Goal: Task Accomplishment & Management: Manage account settings

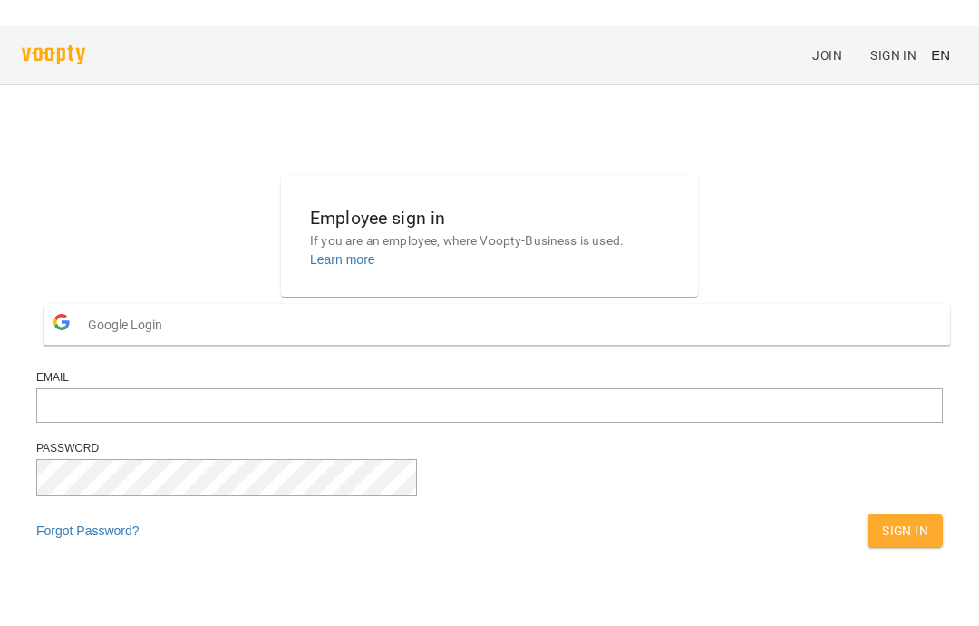
scroll to position [70, 0]
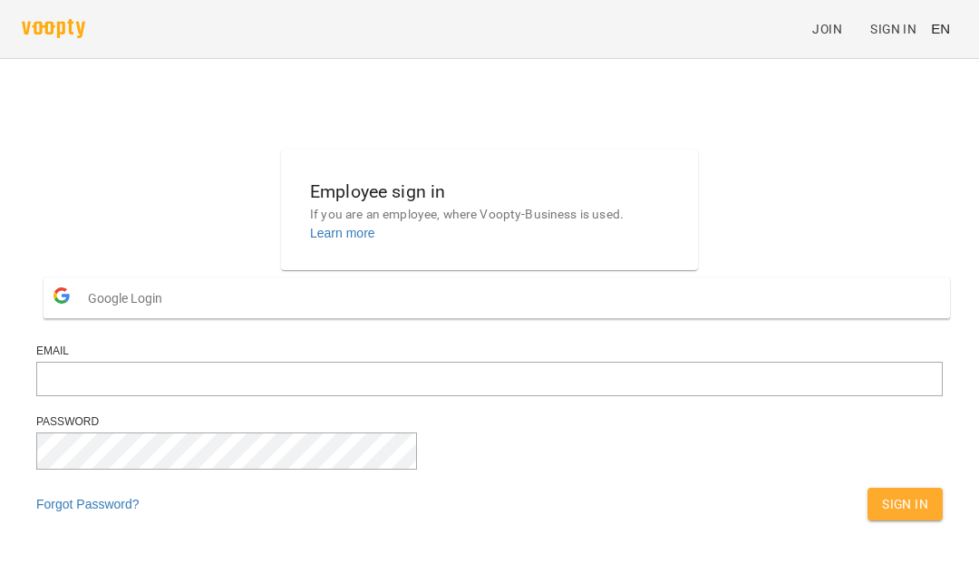
click at [686, 278] on button "Google Login" at bounding box center [497, 298] width 907 height 41
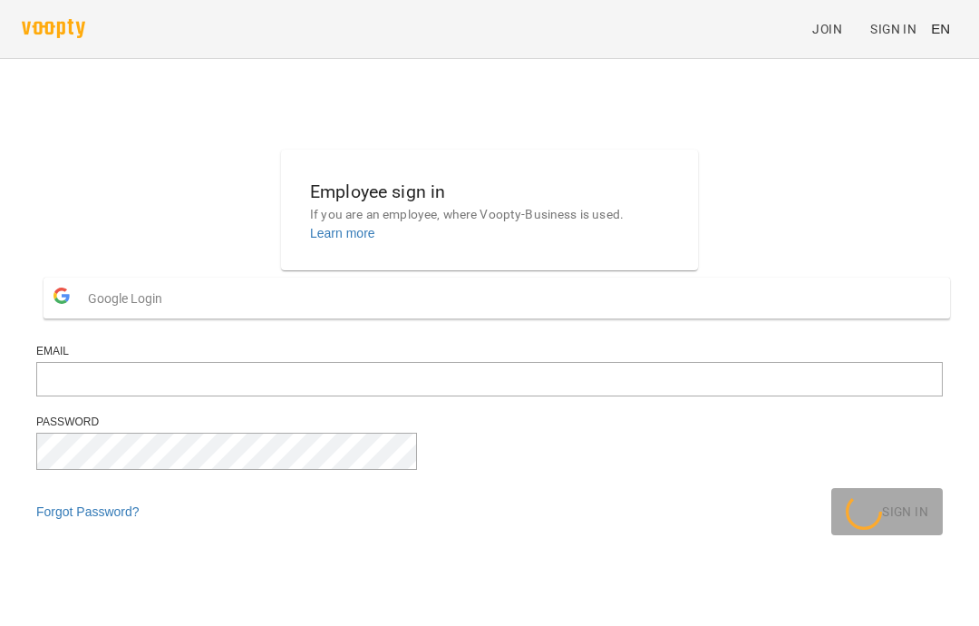
scroll to position [22, 0]
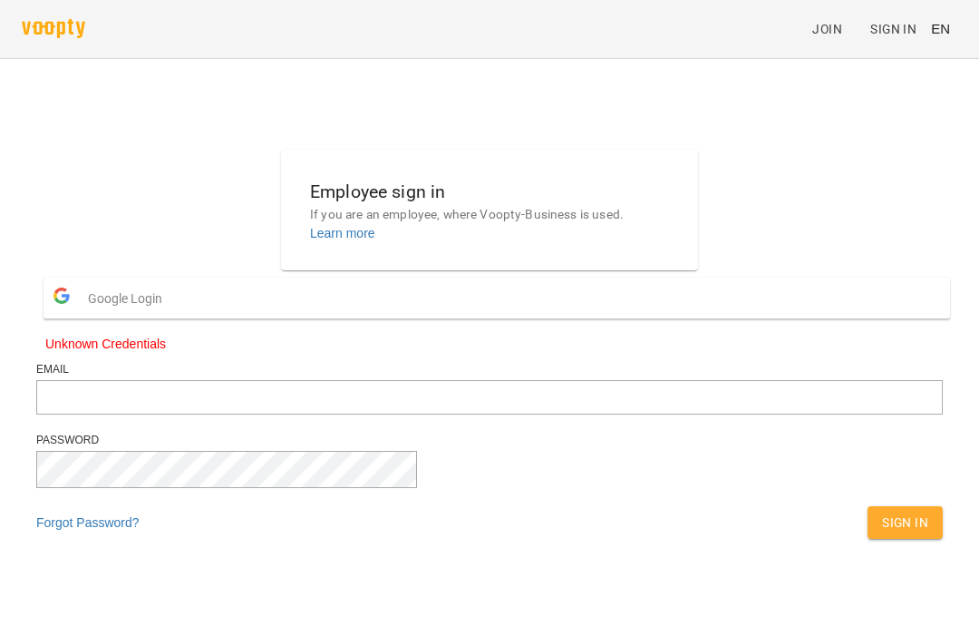
click at [458, 306] on button "Google Login" at bounding box center [497, 298] width 907 height 41
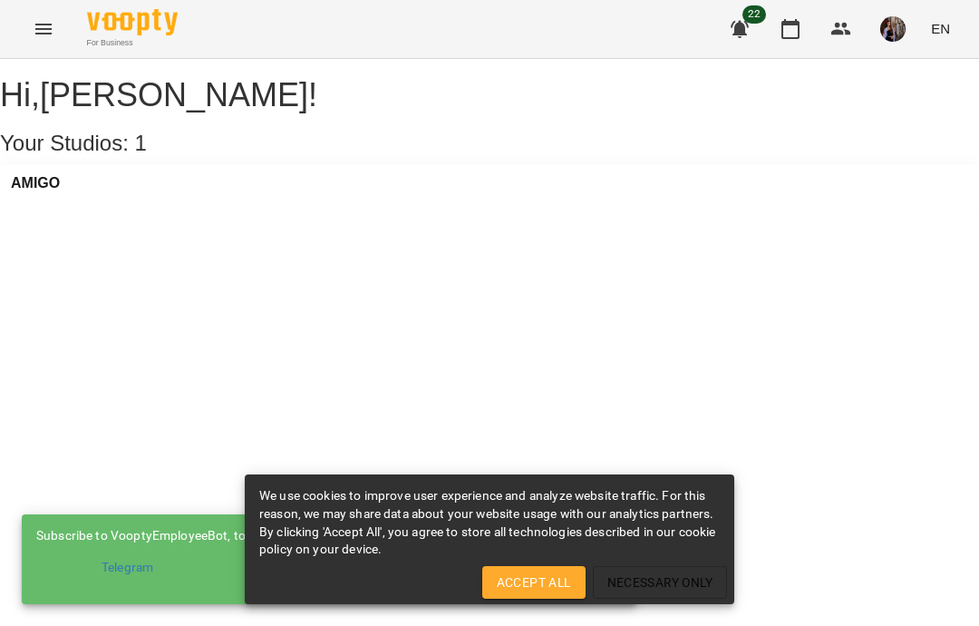
click at [977, 182] on div "Hi , Diana Hnatiuk ! Your Studios: 1 AMIGO" at bounding box center [489, 145] width 979 height 136
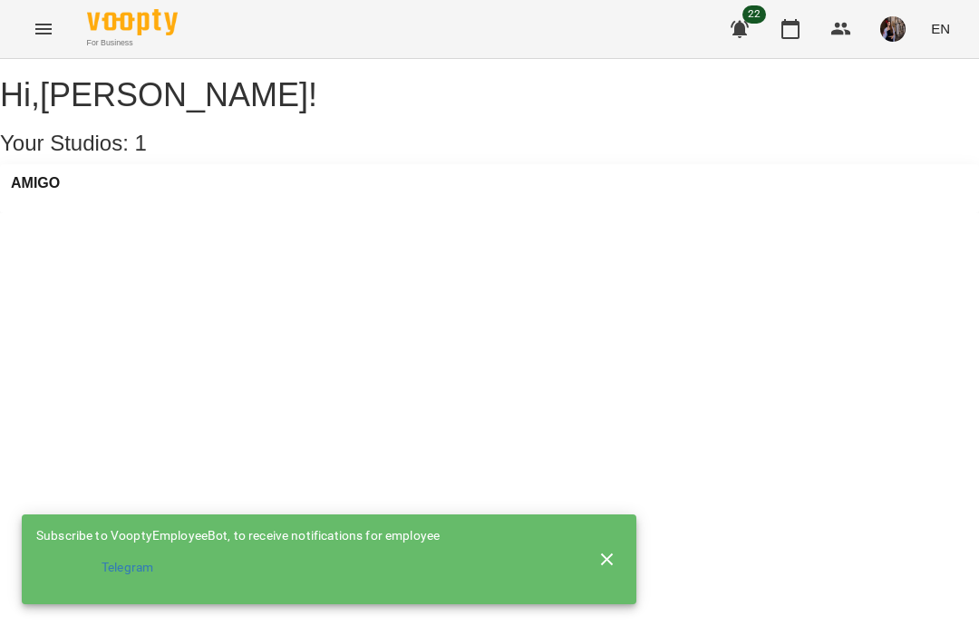
click at [568, 575] on li "Telegram" at bounding box center [303, 567] width 535 height 33
click at [60, 191] on h3 "AMIGO" at bounding box center [35, 183] width 49 height 16
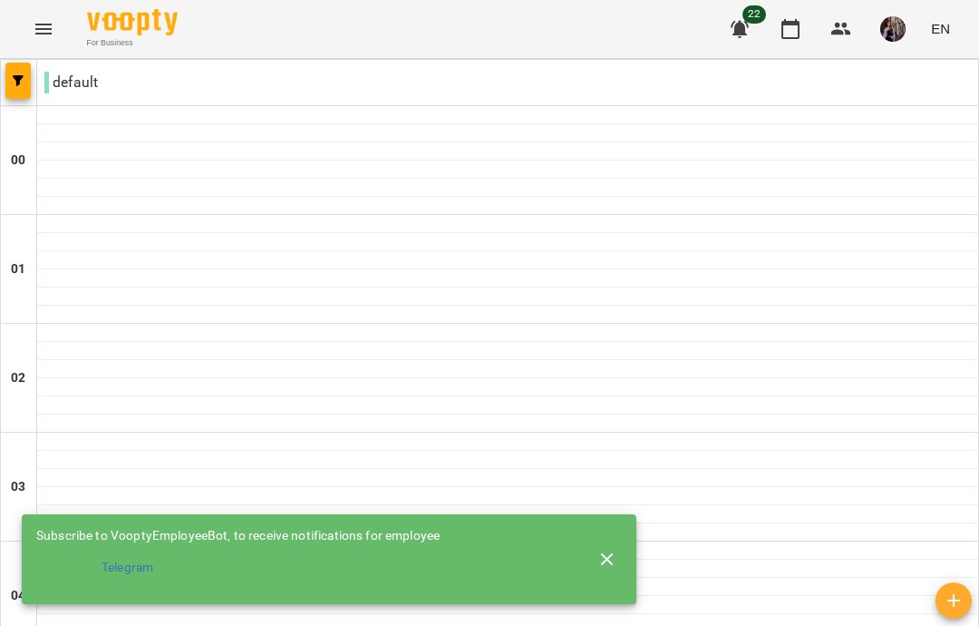
click at [904, 40] on img "button" at bounding box center [893, 28] width 25 height 25
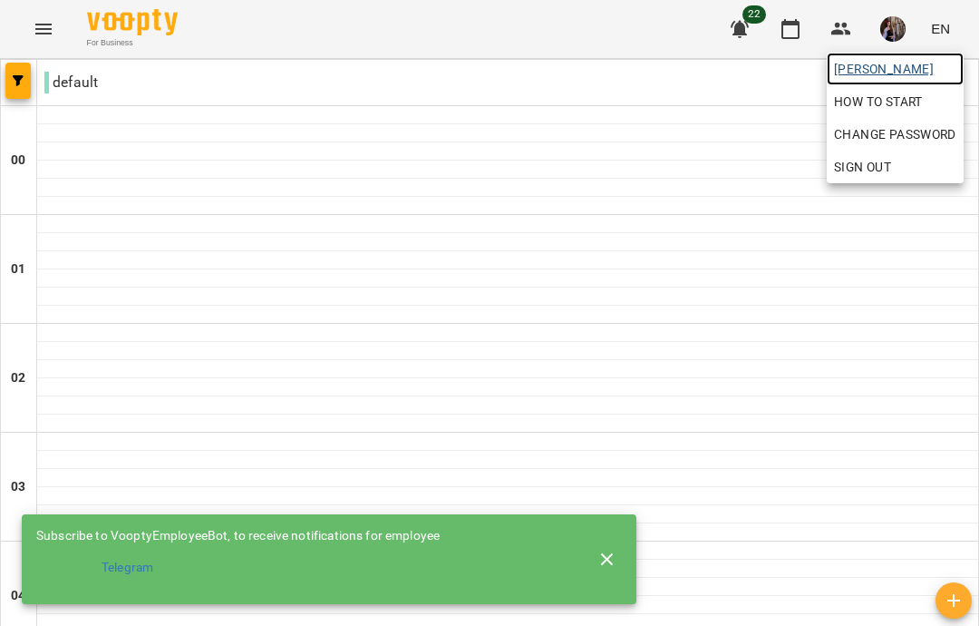
click at [905, 63] on span "Diana Hnatiuk" at bounding box center [895, 69] width 122 height 22
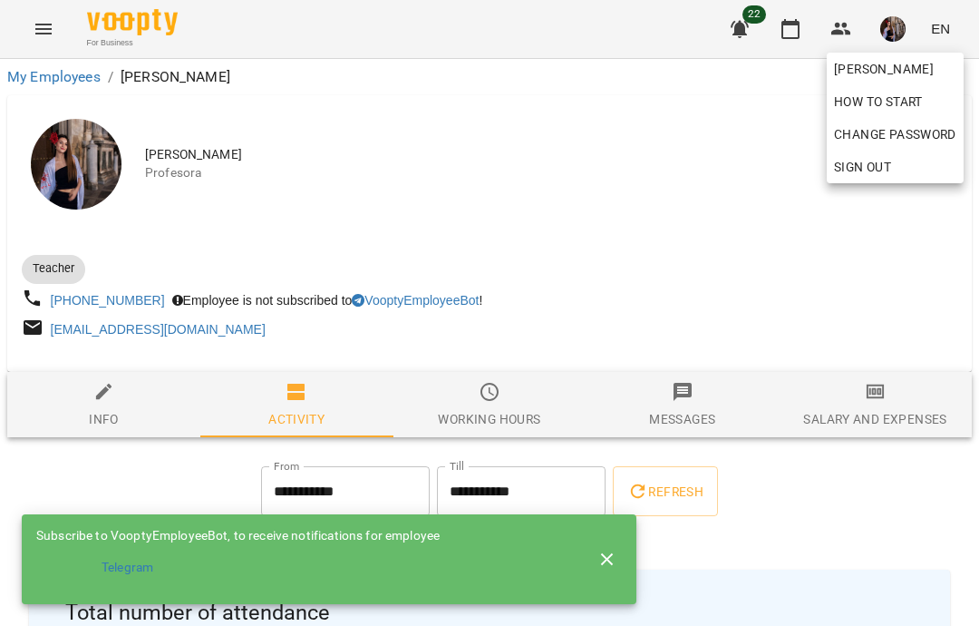
click at [852, 225] on div at bounding box center [489, 313] width 979 height 626
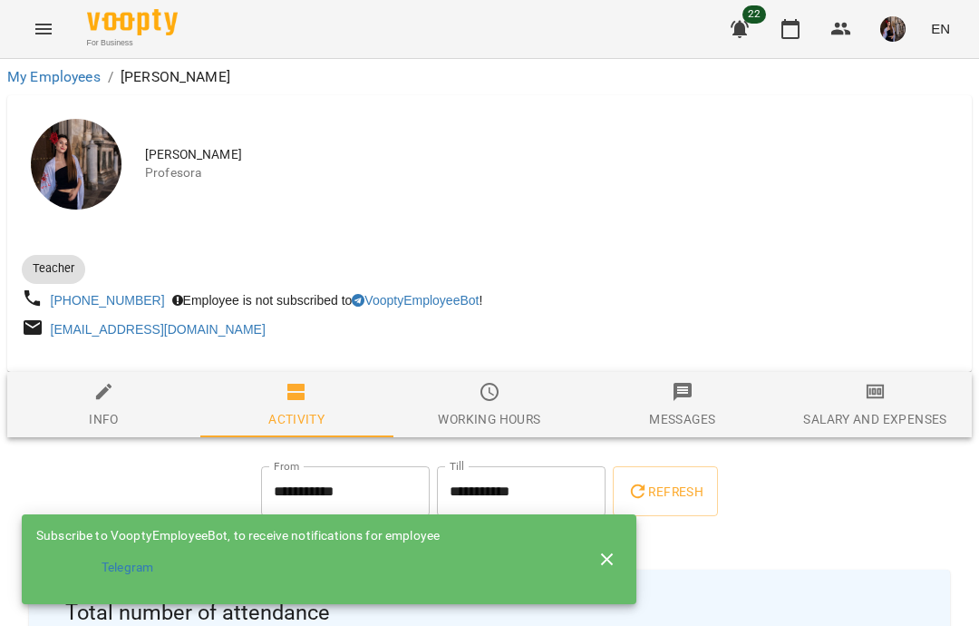
click at [875, 246] on div at bounding box center [489, 247] width 943 height 7
click at [611, 569] on button "button" at bounding box center [608, 560] width 44 height 44
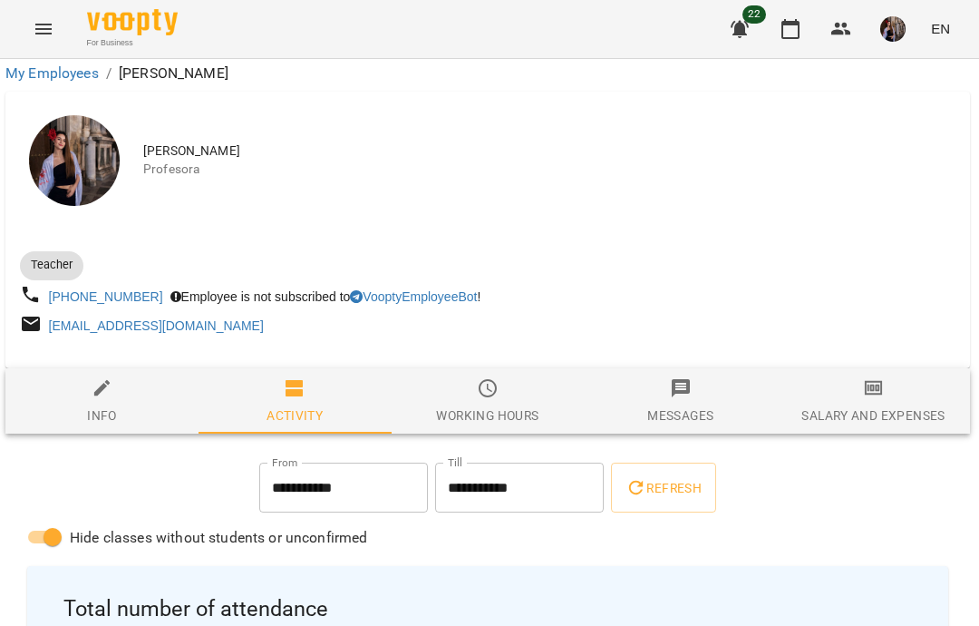
scroll to position [419, 3]
click at [789, 29] on icon "button" at bounding box center [791, 29] width 22 height 22
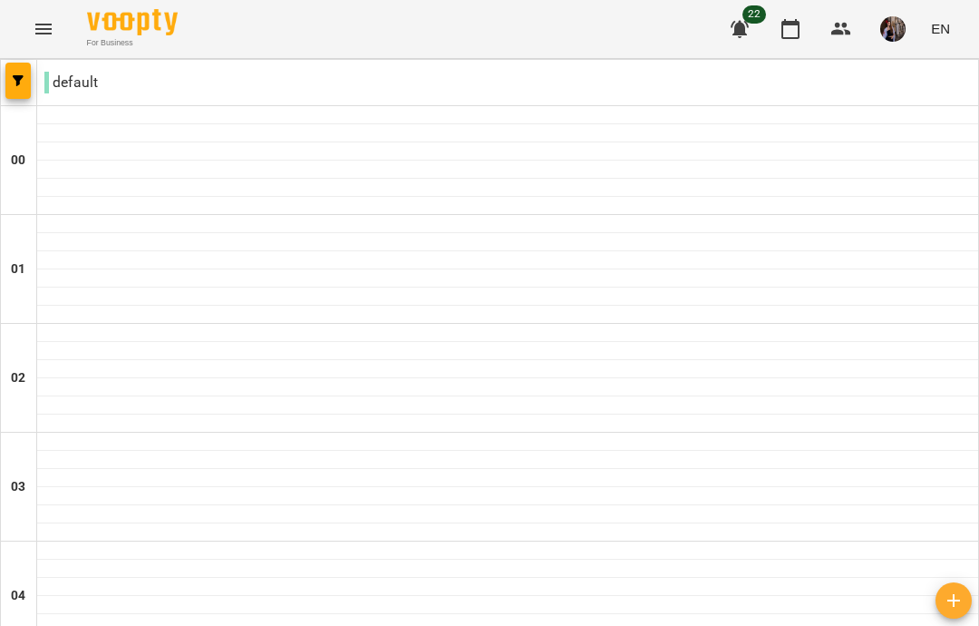
scroll to position [523, 0]
click at [34, 33] on icon "Menu" at bounding box center [44, 29] width 22 height 22
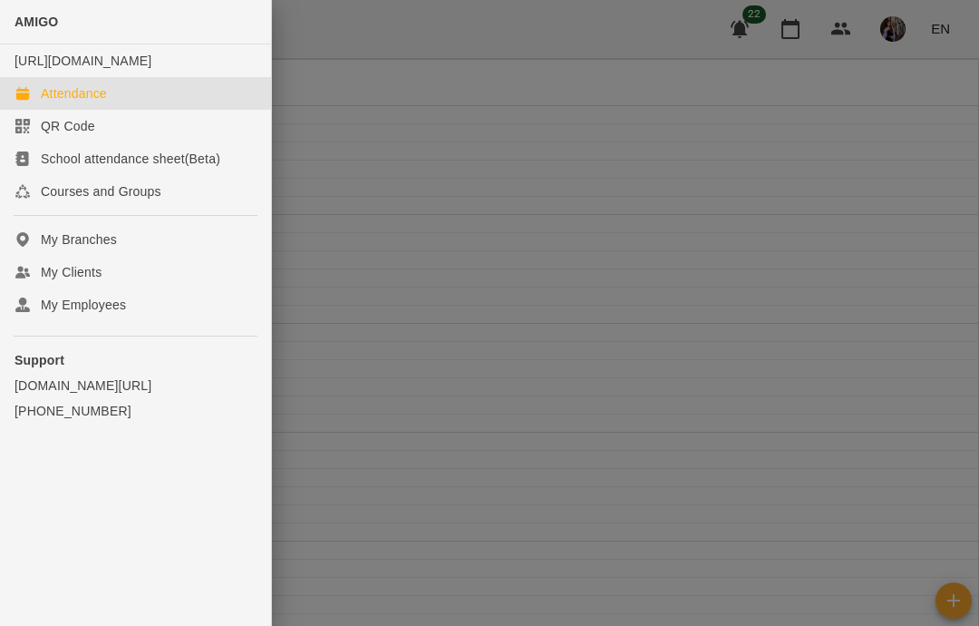
click at [828, 301] on div at bounding box center [489, 313] width 979 height 626
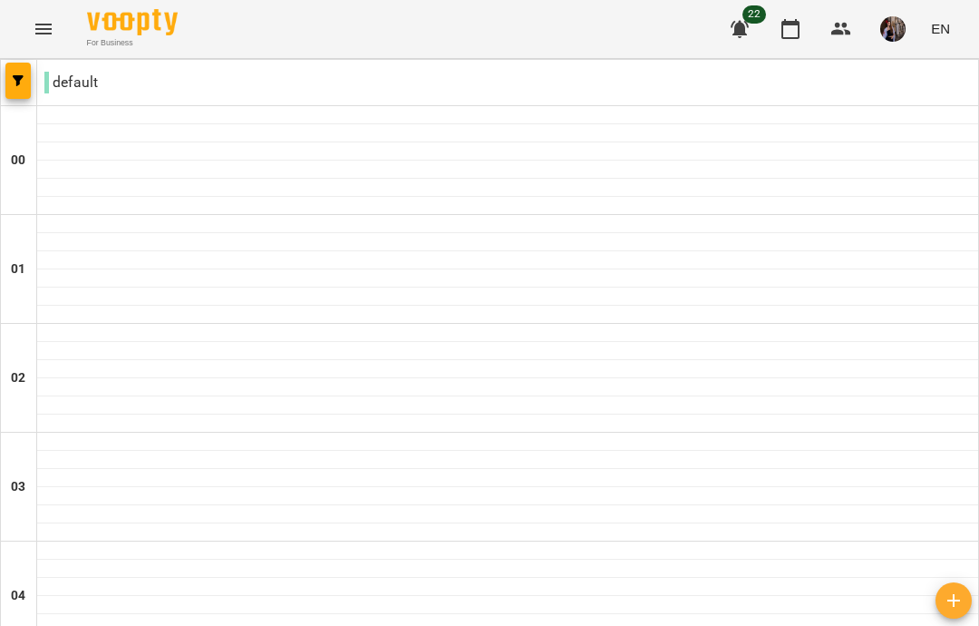
click at [15, 90] on button "button" at bounding box center [17, 81] width 25 height 36
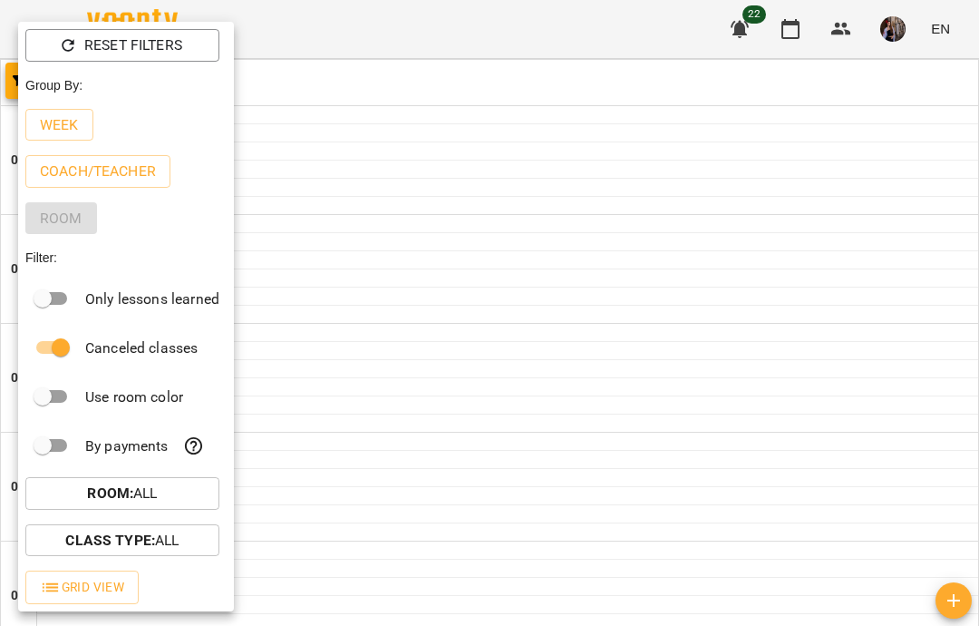
click at [71, 139] on button "Week" at bounding box center [59, 125] width 68 height 33
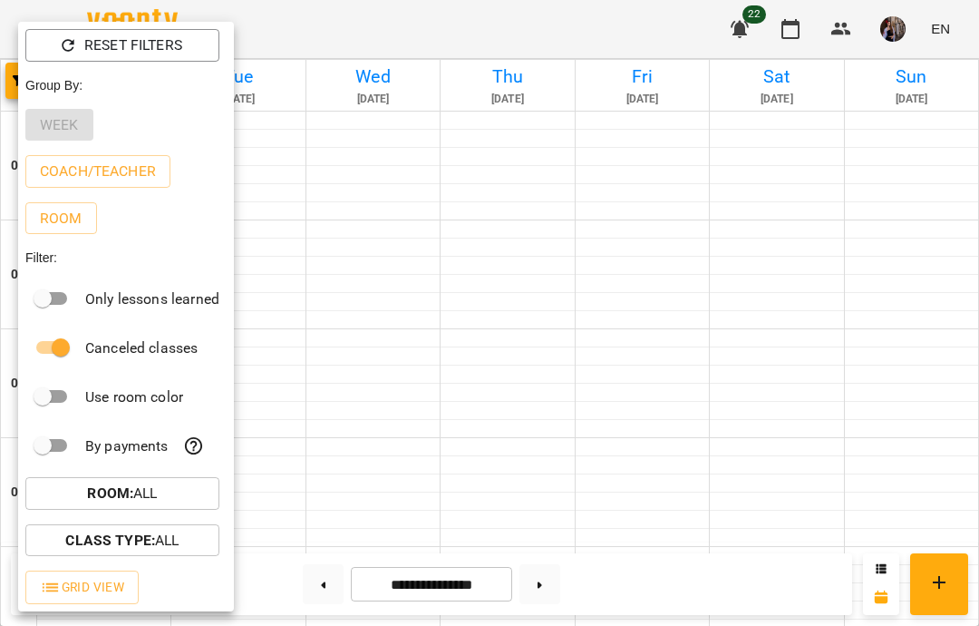
click at [68, 122] on div "Week" at bounding box center [126, 125] width 216 height 47
click at [297, 160] on div at bounding box center [489, 313] width 979 height 626
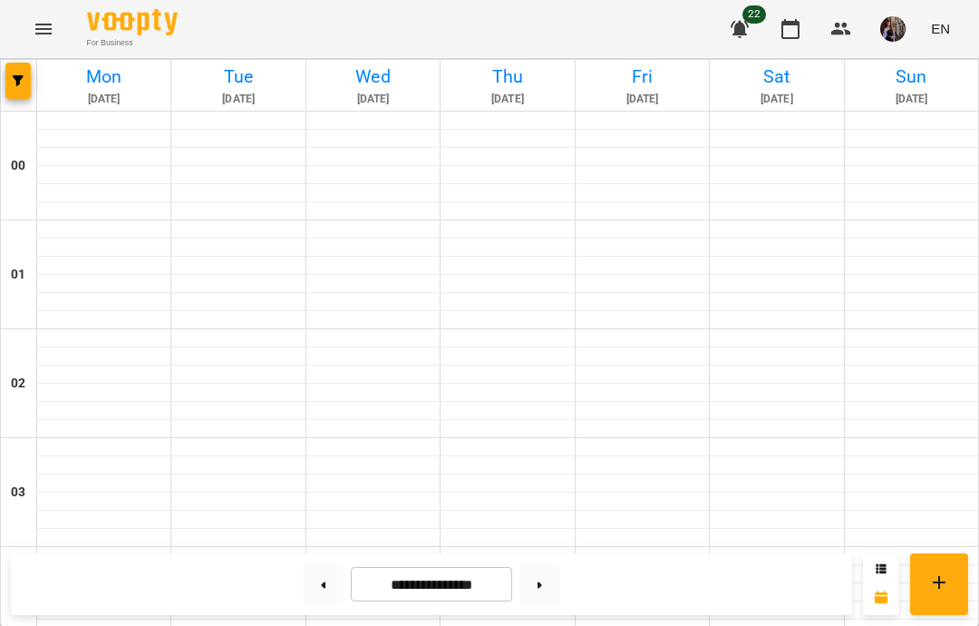
scroll to position [1043, 0]
